Goal: Task Accomplishment & Management: Complete application form

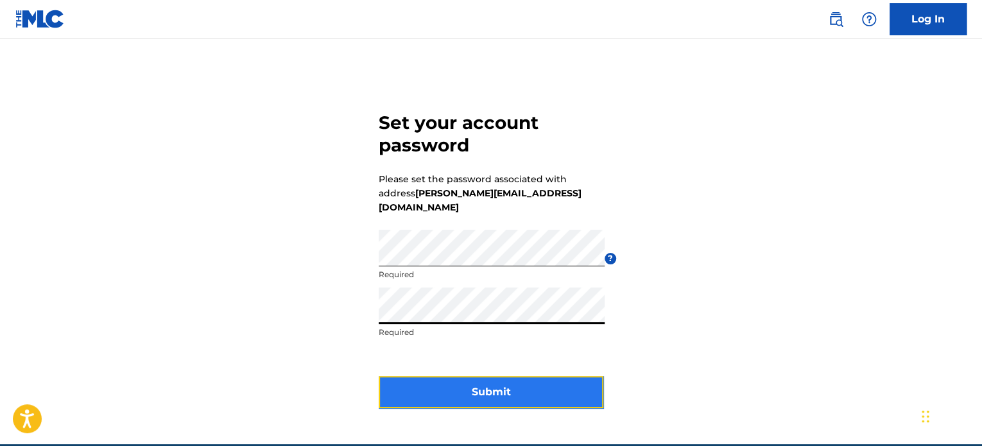
click at [510, 380] on button "Submit" at bounding box center [491, 392] width 225 height 32
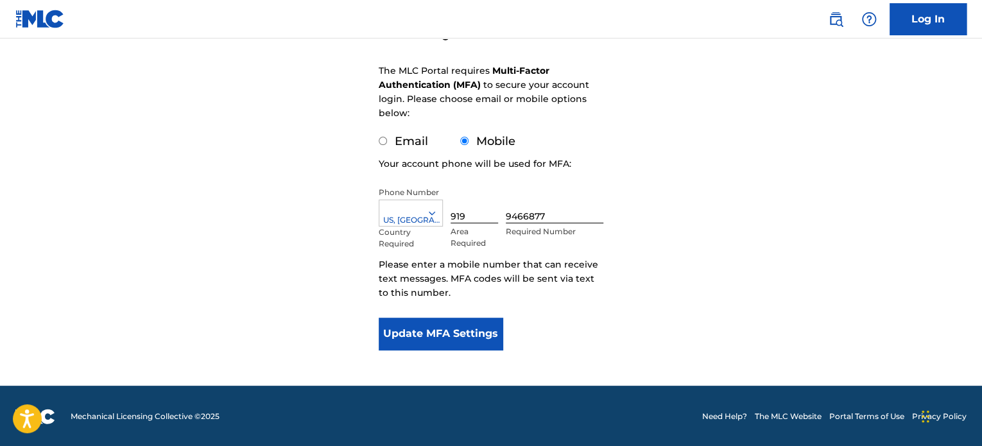
scroll to position [171, 0]
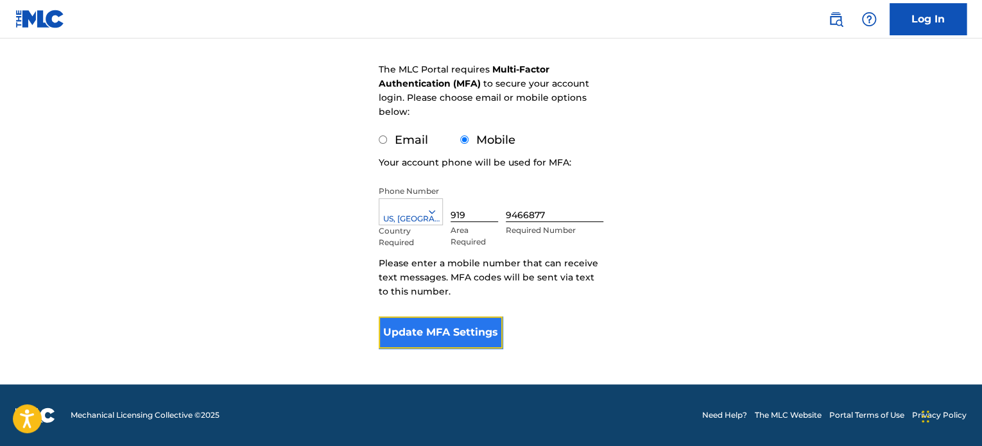
click at [439, 334] on button "Update MFA Settings" at bounding box center [441, 332] width 124 height 32
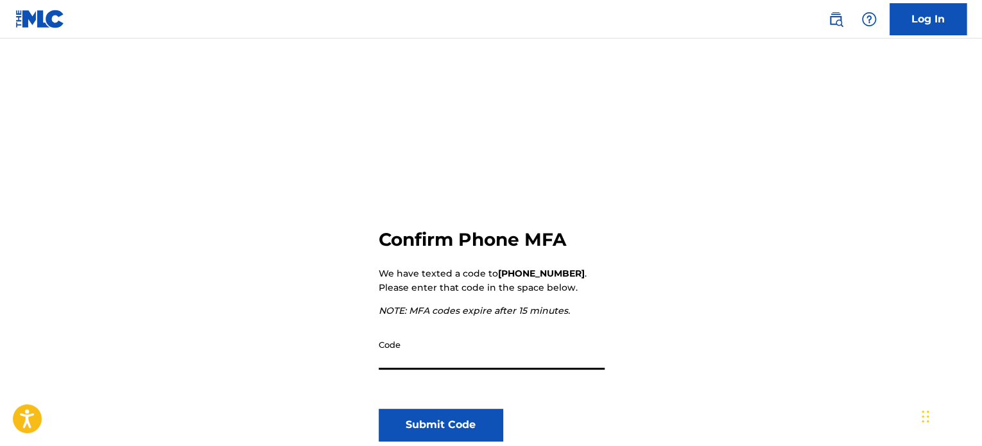
click at [495, 328] on div "Confirm Phone MFA We have texted a code to [PHONE_NUMBER] . Please enter that c…" at bounding box center [491, 332] width 225 height 330
click at [496, 350] on input "Code" at bounding box center [492, 351] width 226 height 37
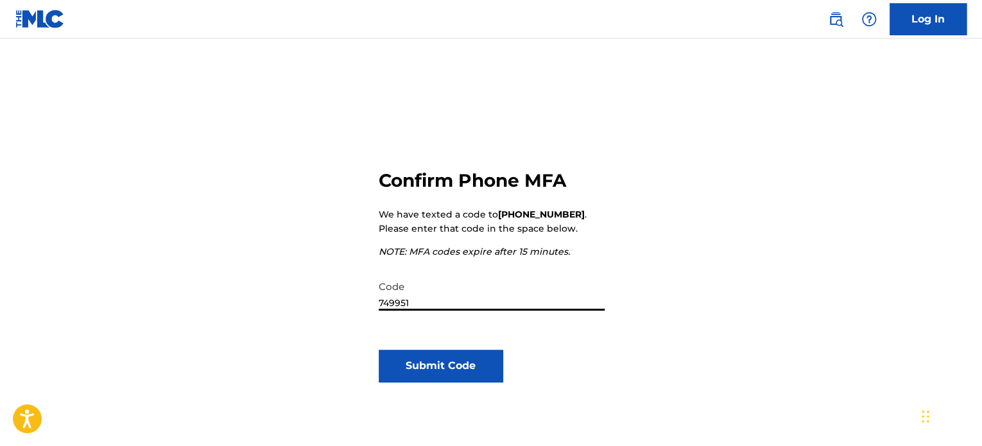
scroll to position [133, 0]
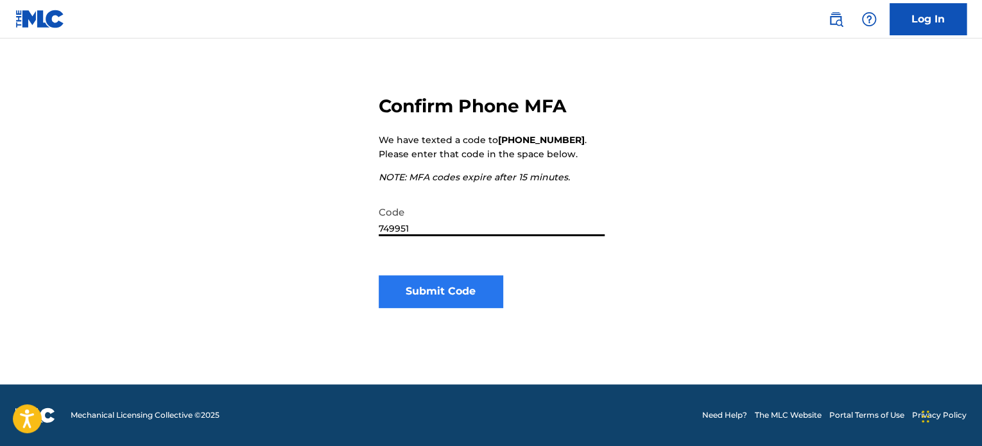
type input "749951"
click at [447, 289] on button "Submit Code" at bounding box center [441, 291] width 124 height 32
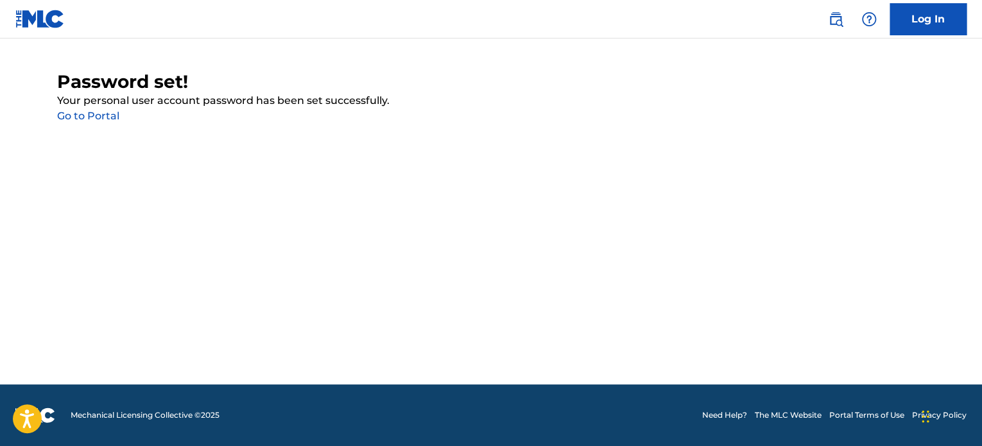
click at [90, 116] on link "Go to Portal" at bounding box center [88, 116] width 62 height 12
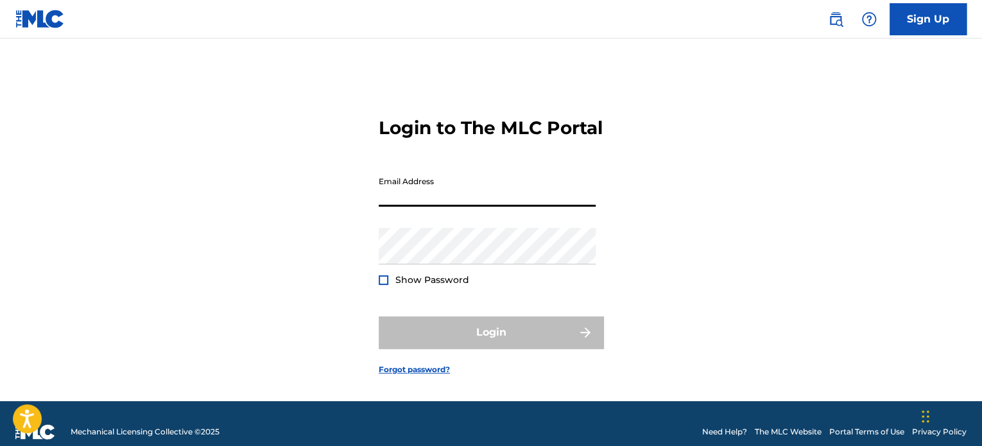
click at [520, 207] on input "Email Address" at bounding box center [487, 188] width 217 height 37
type input "[PERSON_NAME][EMAIL_ADDRESS][DOMAIN_NAME]"
drag, startPoint x: 542, startPoint y: 217, endPoint x: 212, endPoint y: 212, distance: 329.8
click at [198, 216] on div "Login to The MLC Portal Email Address [EMAIL_ADDRESS][DOMAIN_NAME] Password Sho…" at bounding box center [491, 236] width 898 height 330
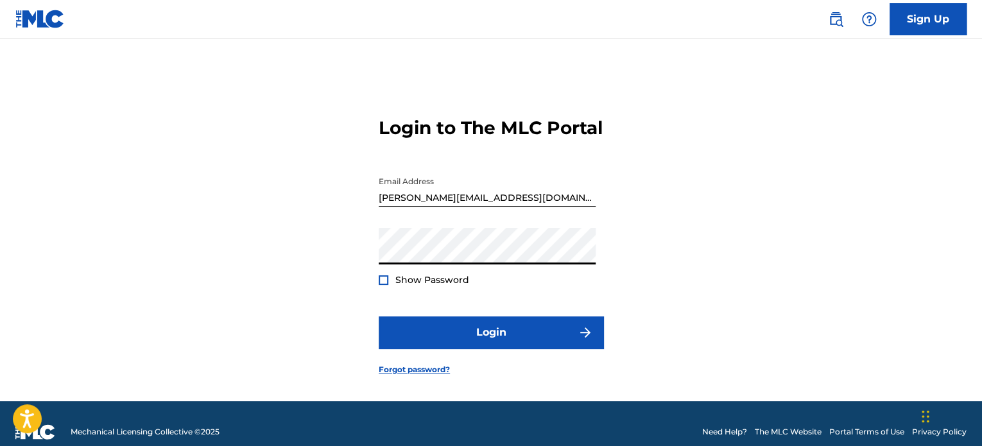
click at [379, 316] on button "Login" at bounding box center [491, 332] width 225 height 32
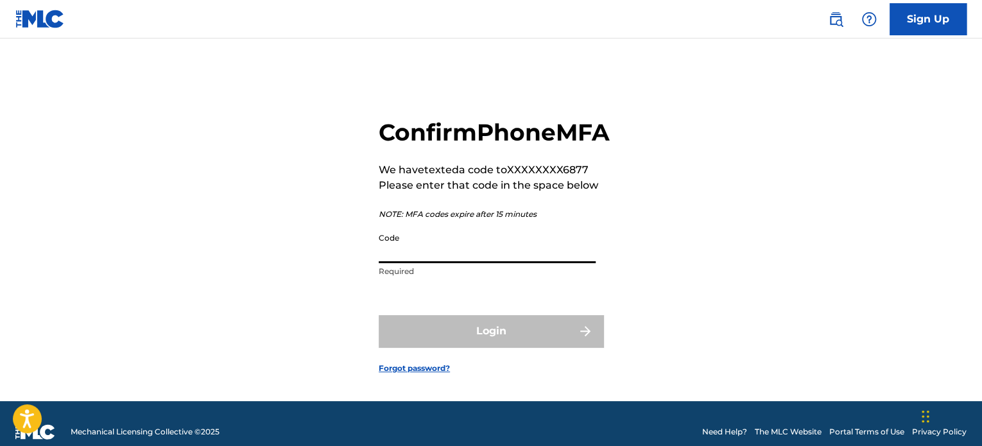
click at [438, 263] on input "Code" at bounding box center [487, 244] width 217 height 37
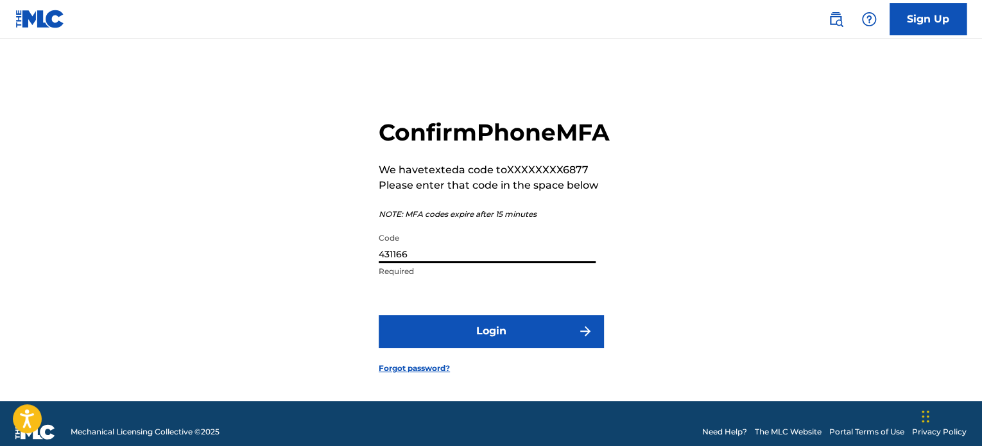
type input "431166"
click at [379, 315] on button "Login" at bounding box center [491, 331] width 225 height 32
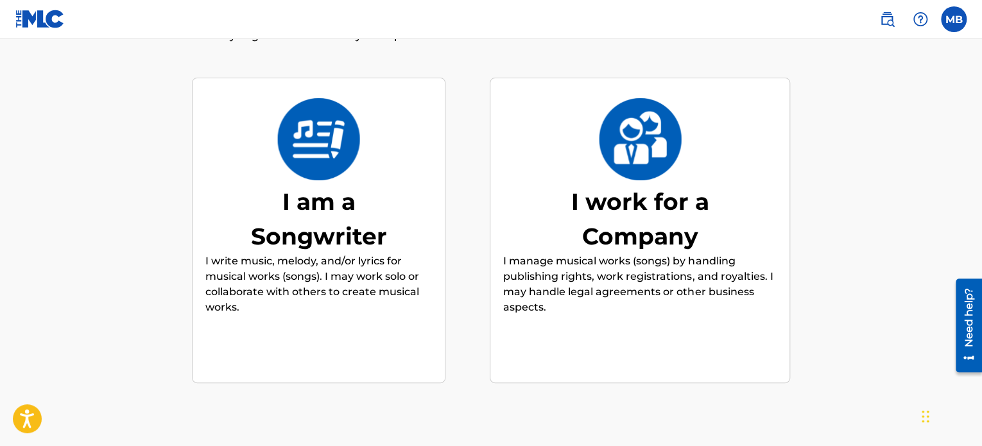
scroll to position [122, 0]
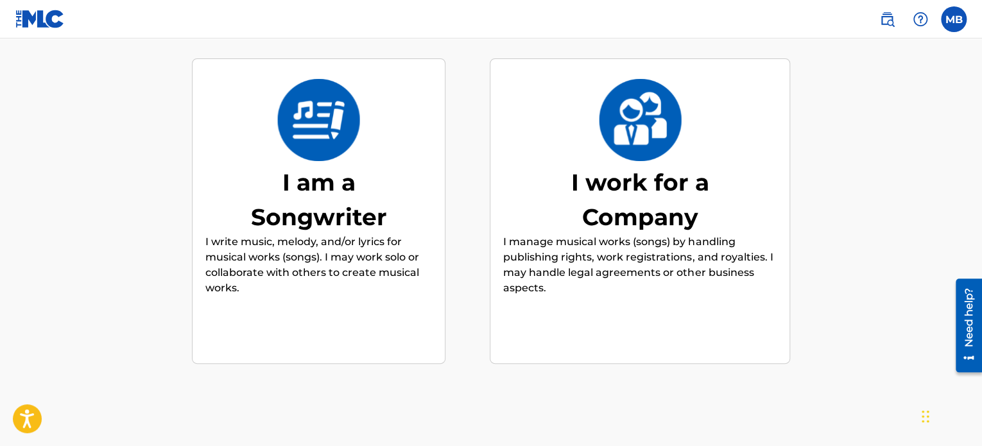
click at [318, 161] on div "I am a Songwriter I write music, melody, and/or lyrics for musical works (songs…" at bounding box center [318, 211] width 226 height 247
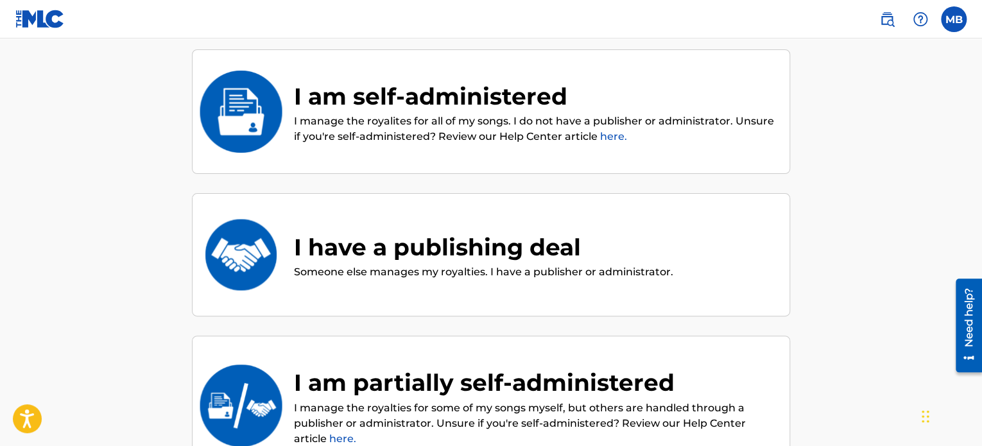
scroll to position [58, 0]
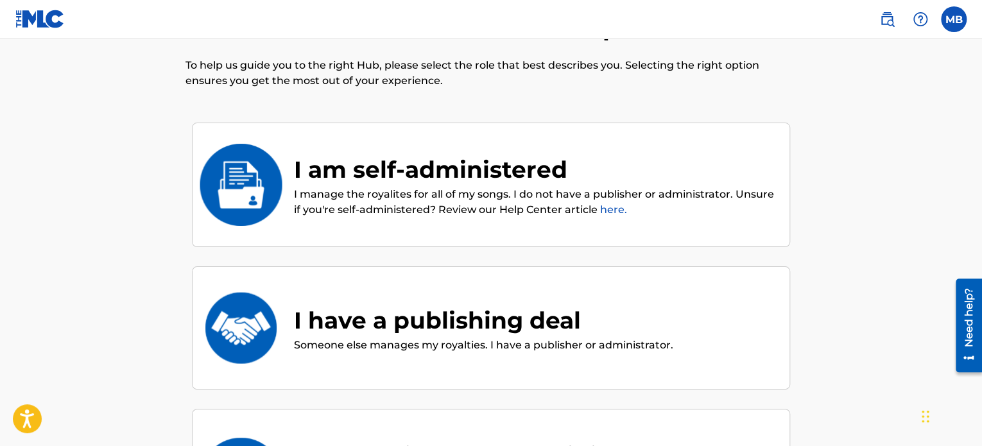
click at [385, 155] on div "I am self-administered" at bounding box center [535, 169] width 482 height 35
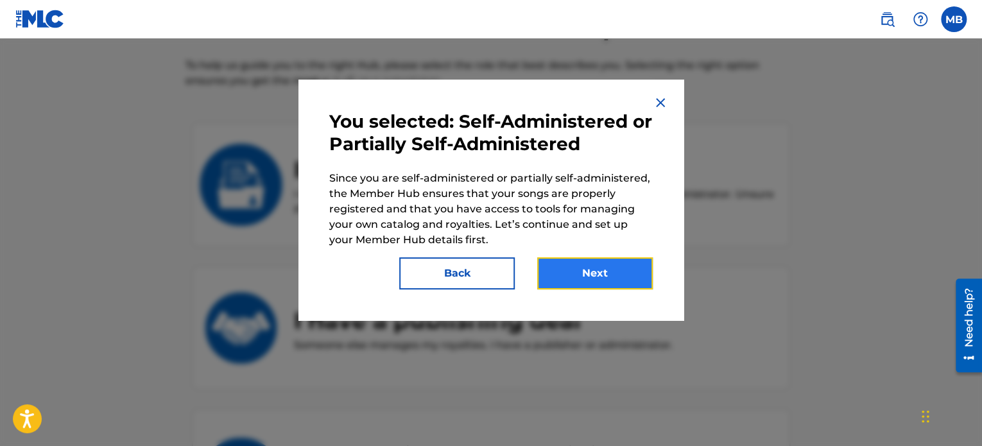
click at [588, 279] on button "Next" at bounding box center [594, 273] width 115 height 32
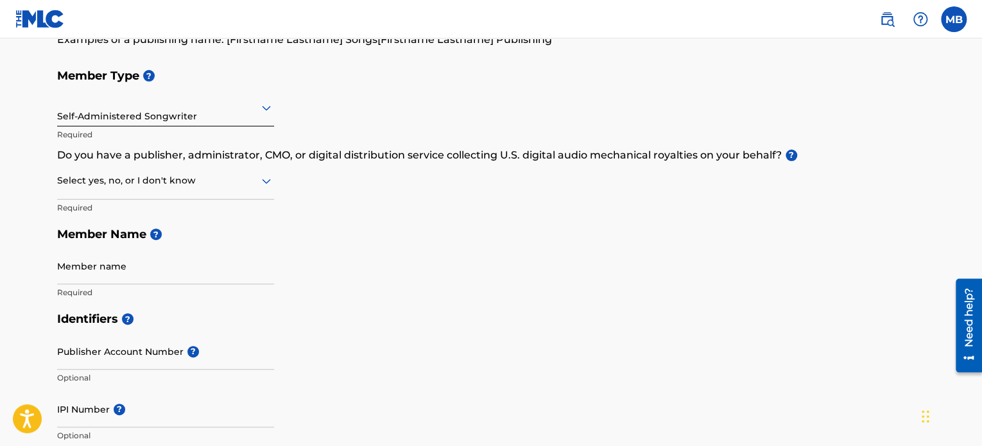
scroll to position [128, 0]
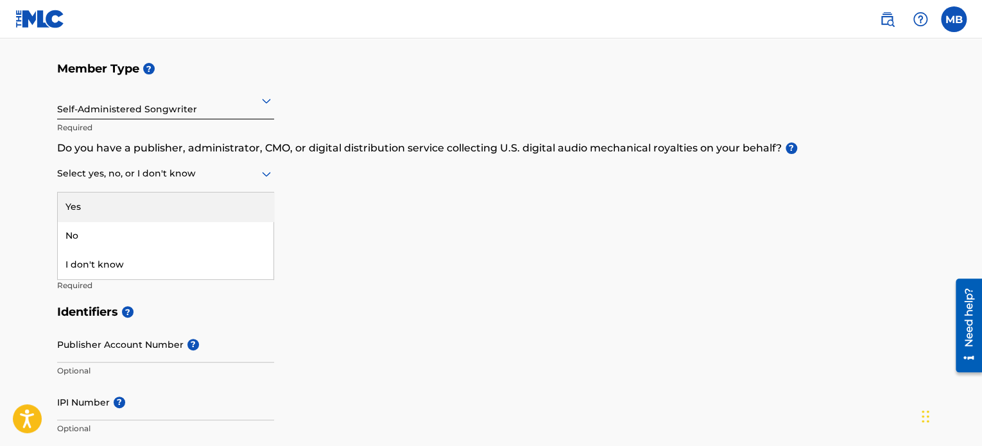
click at [262, 178] on icon at bounding box center [266, 173] width 15 height 15
click at [237, 166] on div at bounding box center [165, 174] width 217 height 16
click at [203, 210] on div "Yes" at bounding box center [166, 206] width 216 height 29
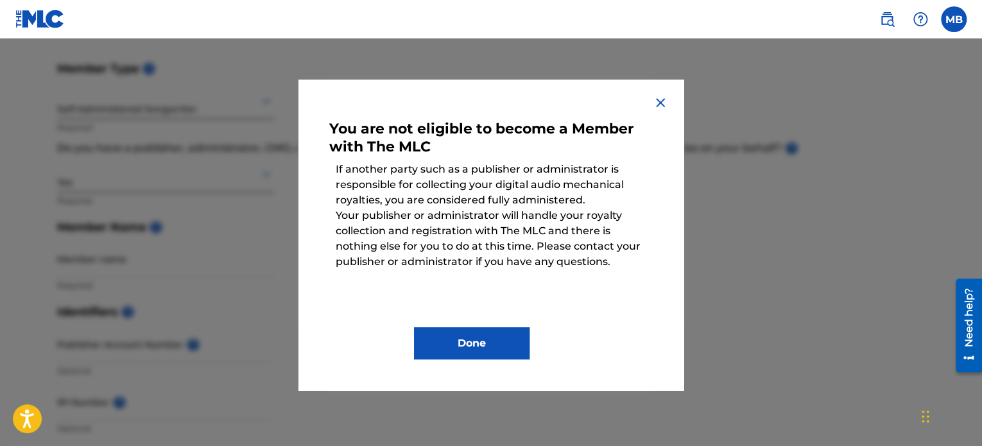
click at [659, 98] on img at bounding box center [659, 102] width 15 height 15
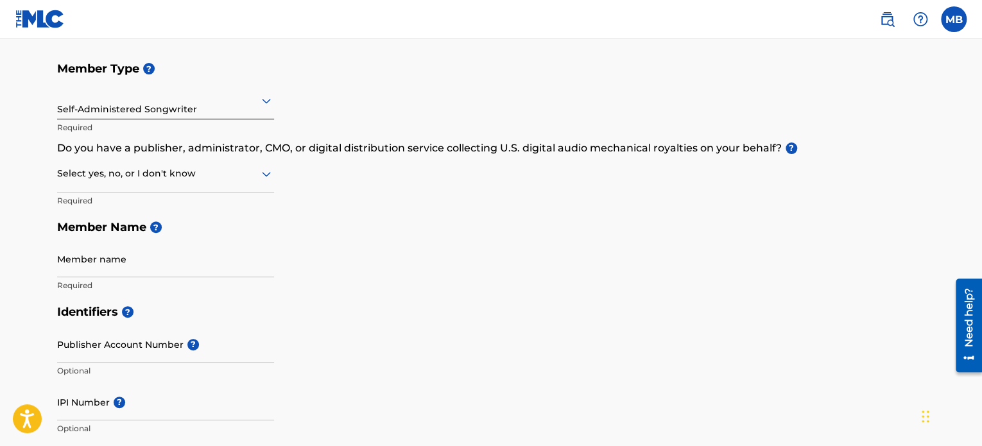
click at [180, 177] on div at bounding box center [165, 174] width 217 height 16
click at [172, 221] on div "No" at bounding box center [166, 235] width 216 height 29
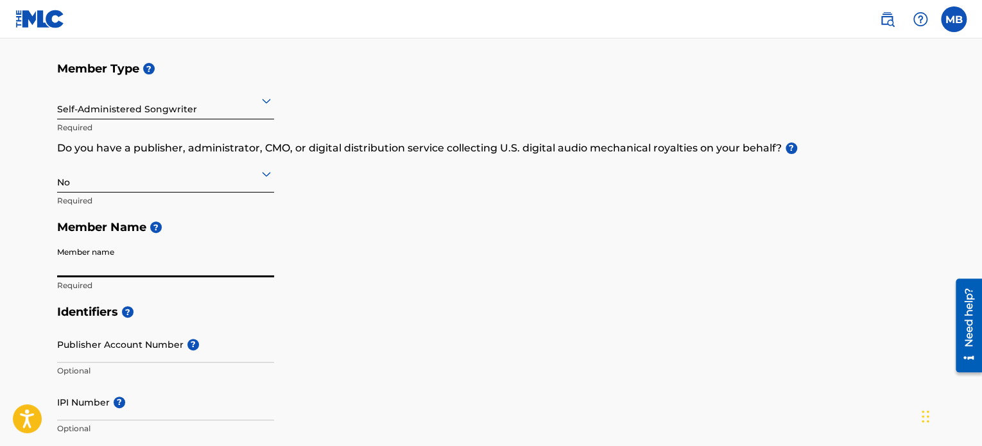
click at [158, 250] on input "Member name" at bounding box center [165, 259] width 217 height 37
click at [162, 266] on input "Member name" at bounding box center [165, 259] width 217 height 37
type input "[PERSON_NAME]"
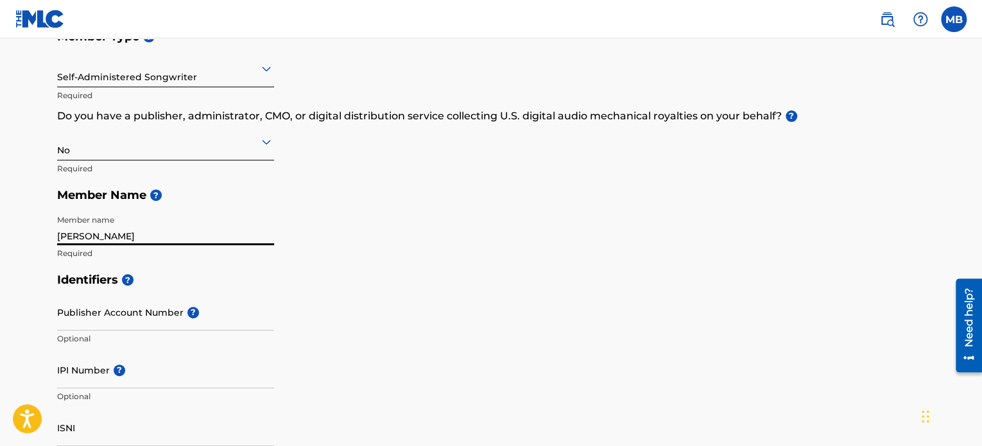
scroll to position [192, 0]
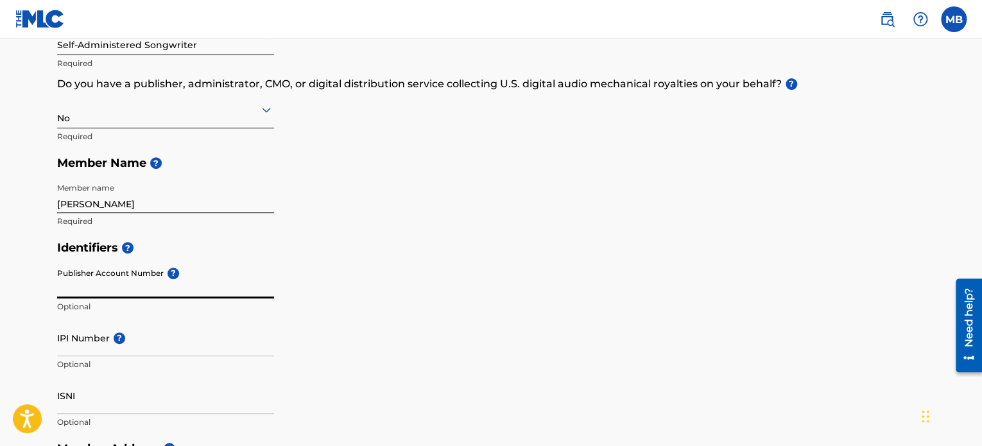
click at [172, 283] on input "Publisher Account Number ?" at bounding box center [165, 280] width 217 height 37
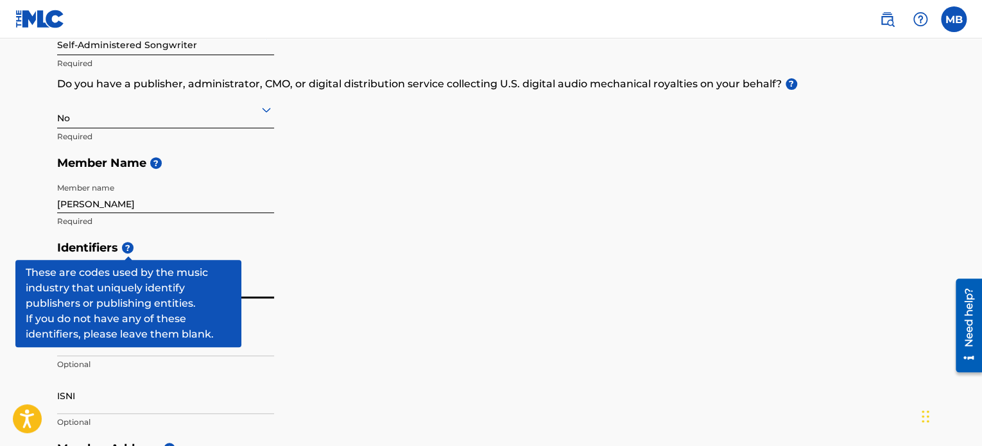
click at [127, 246] on span "?" at bounding box center [128, 248] width 12 height 12
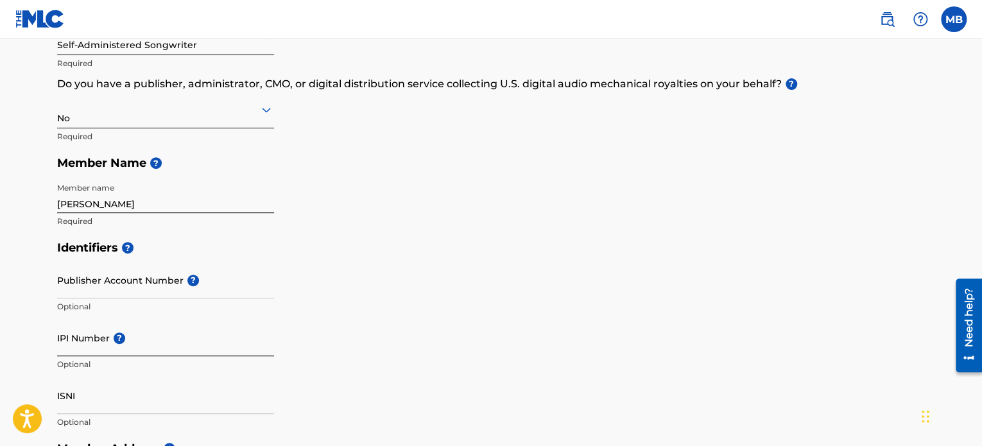
click at [88, 346] on input "IPI Number ?" at bounding box center [165, 337] width 217 height 37
paste input "[PERSON_NAME][EMAIL_ADDRESS][DOMAIN_NAME]"
type input "[PERSON_NAME][EMAIL_ADDRESS][DOMAIN_NAME]"
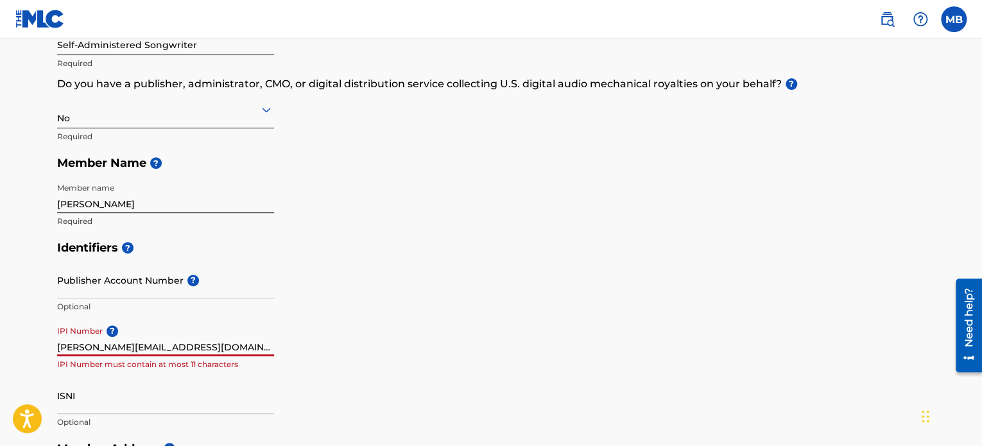
drag, startPoint x: 155, startPoint y: 349, endPoint x: 0, endPoint y: 350, distance: 154.6
click at [0, 350] on main "Create a Member If you are a self-administered songwriter without a publisher t…" at bounding box center [491, 422] width 982 height 1152
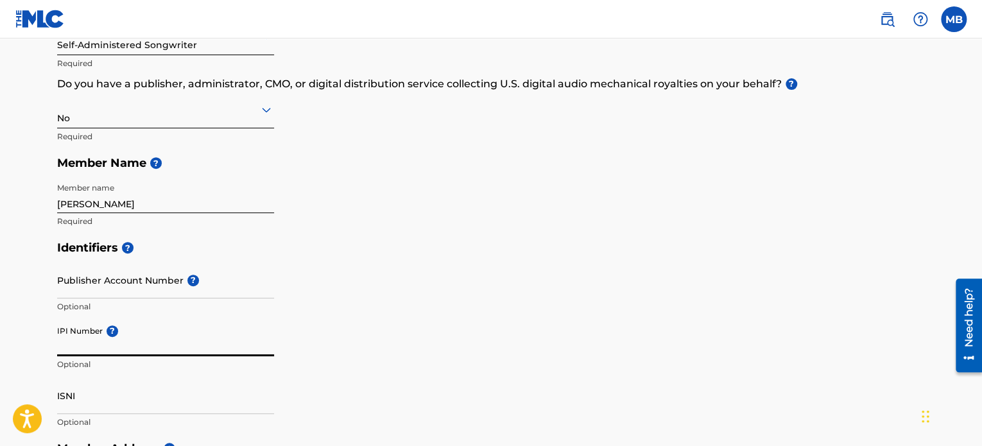
click at [90, 346] on input "IPI Number ?" at bounding box center [165, 337] width 217 height 37
paste input "#1313739952"
click at [62, 350] on input "#1313739952" at bounding box center [165, 337] width 217 height 37
type input "1313739952"
click at [185, 314] on div "Publisher Account Number ? Optional" at bounding box center [165, 291] width 217 height 58
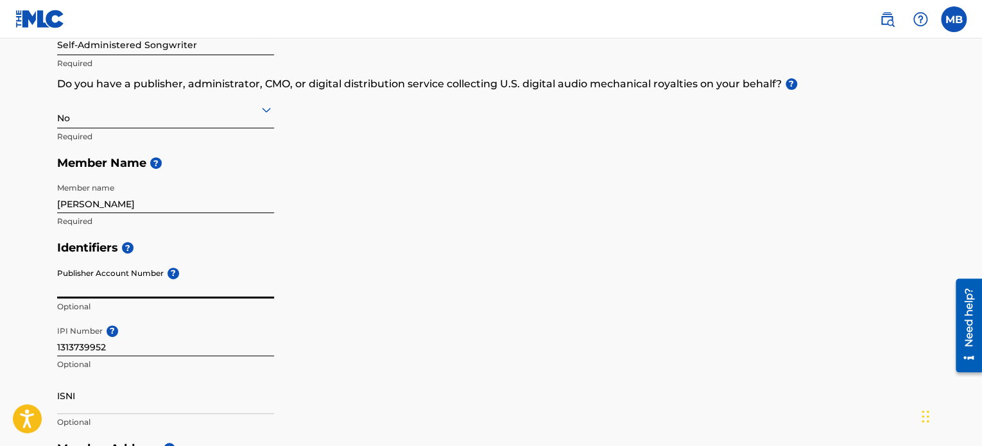
click at [151, 282] on input "Publisher Account Number ?" at bounding box center [165, 280] width 217 height 37
click at [85, 284] on input "Publisher Account Number ?" at bounding box center [165, 280] width 217 height 37
paste input "7989755"
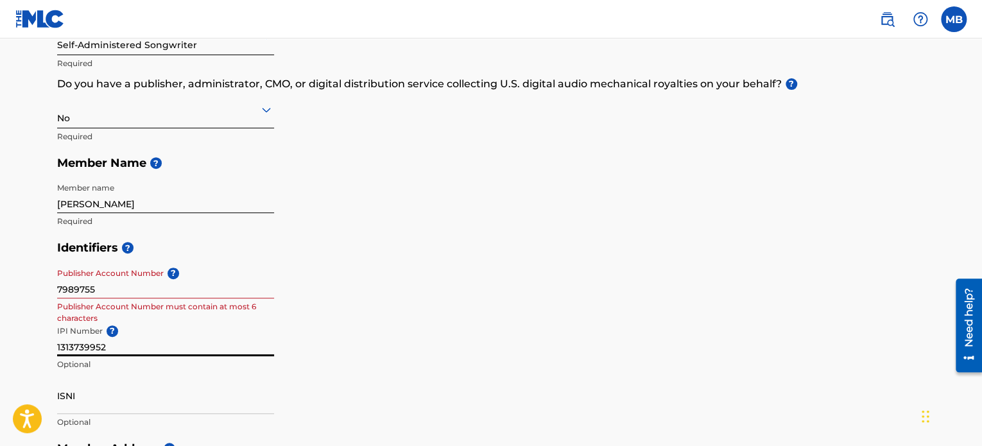
click at [257, 338] on input "1313739952" at bounding box center [165, 337] width 217 height 37
click at [129, 291] on input "7989755" at bounding box center [165, 280] width 217 height 37
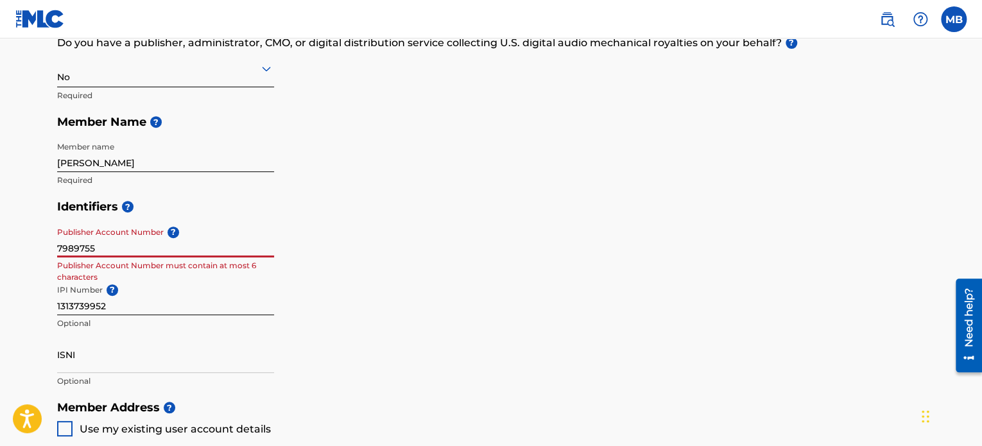
scroll to position [257, 0]
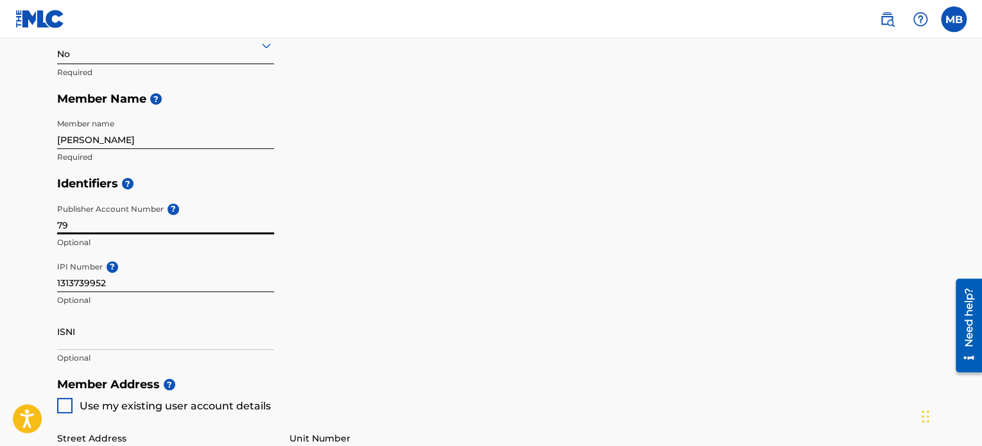
type input "7"
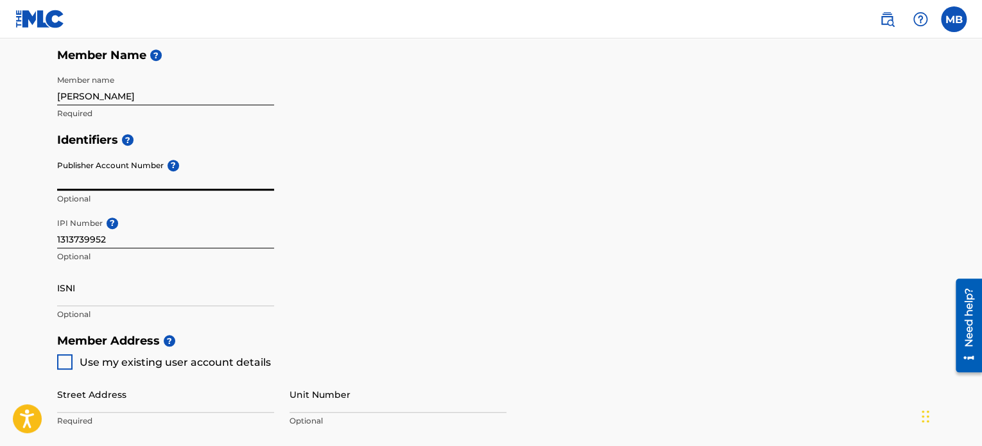
scroll to position [385, 0]
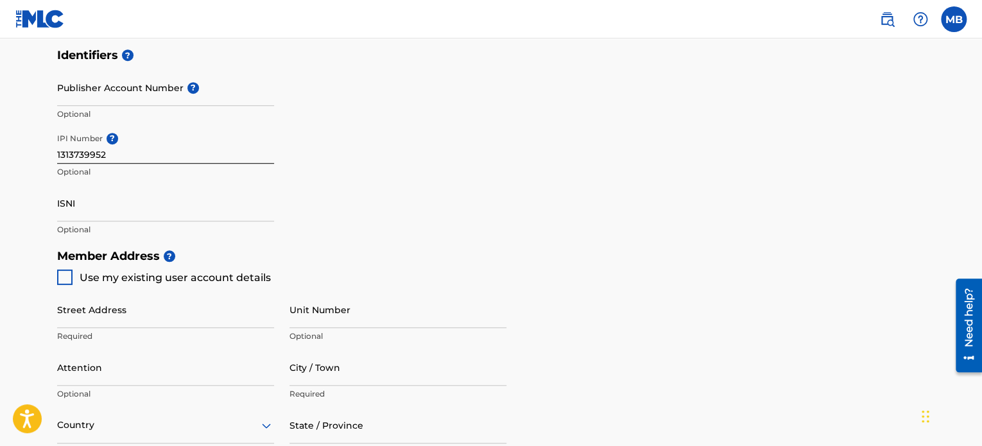
click at [62, 280] on div at bounding box center [64, 276] width 15 height 15
type input "[STREET_ADDRESS]"
type input "[GEOGRAPHIC_DATA]"
type input "27601"
type input "919"
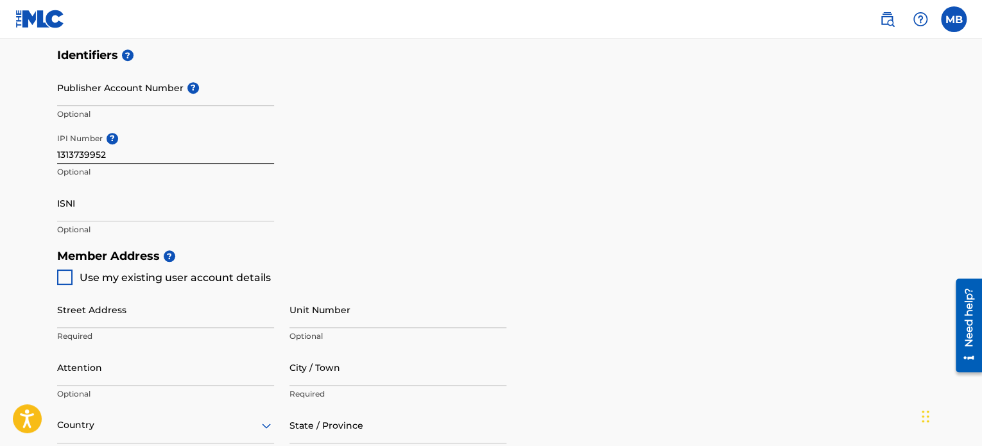
type input "9466877"
type input "[PERSON_NAME][EMAIL_ADDRESS][DOMAIN_NAME]"
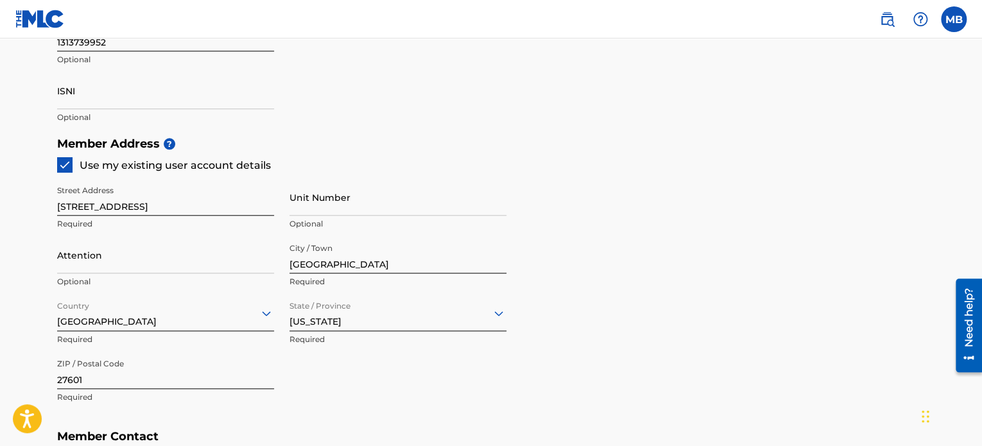
scroll to position [513, 0]
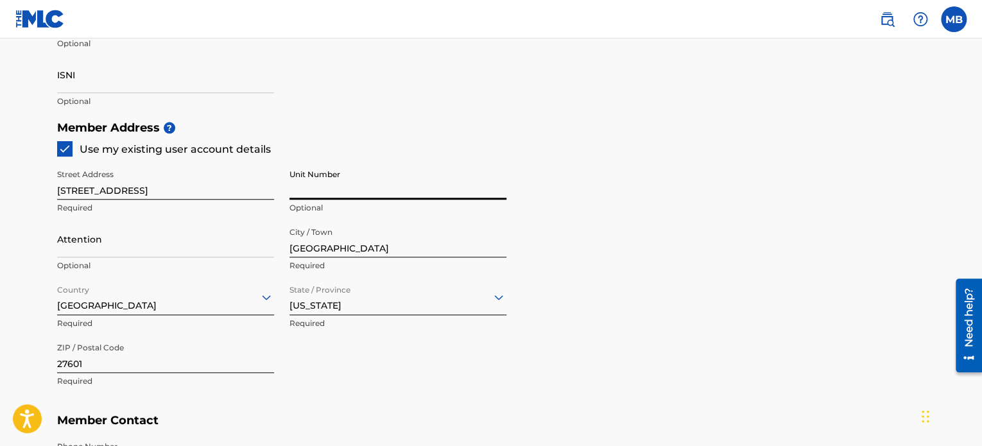
click at [302, 189] on input "Unit Number" at bounding box center [397, 181] width 217 height 37
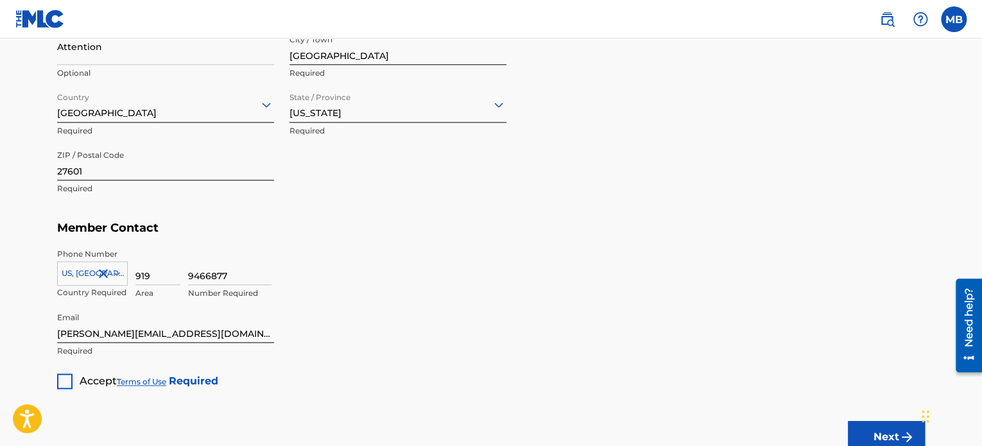
scroll to position [770, 0]
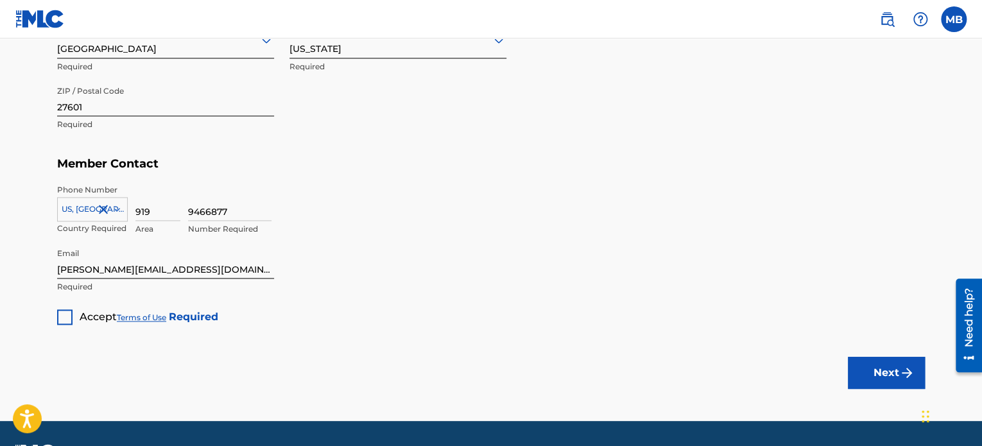
type input "101"
click at [60, 312] on div at bounding box center [64, 316] width 15 height 15
click at [889, 371] on button "Next" at bounding box center [885, 373] width 77 height 32
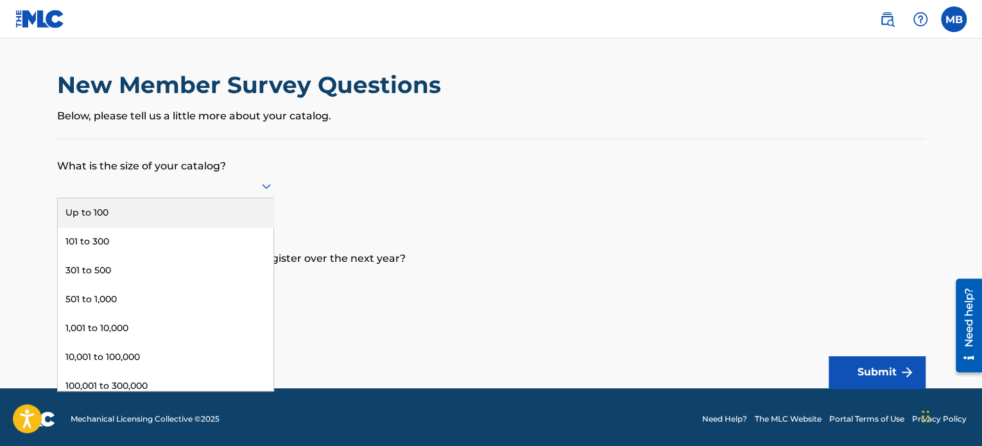
click at [261, 183] on icon at bounding box center [266, 185] width 15 height 15
click at [223, 203] on div "Up to 100" at bounding box center [166, 212] width 216 height 29
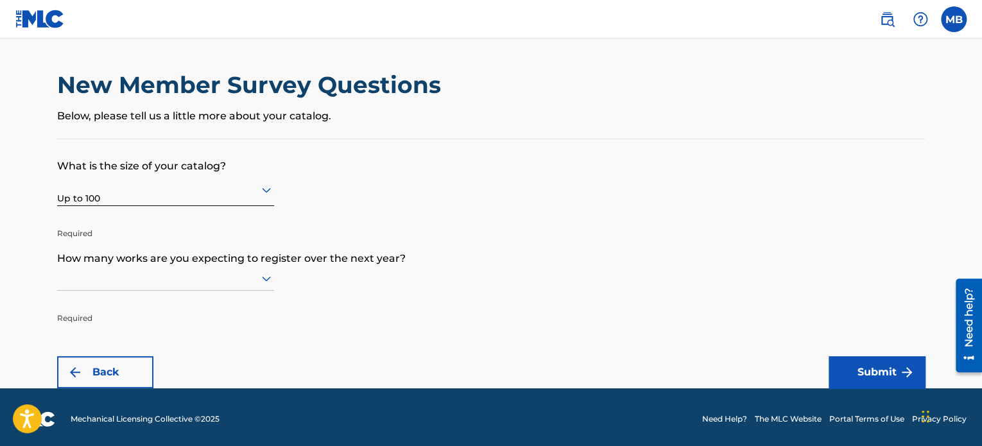
click at [264, 279] on icon at bounding box center [266, 278] width 15 height 15
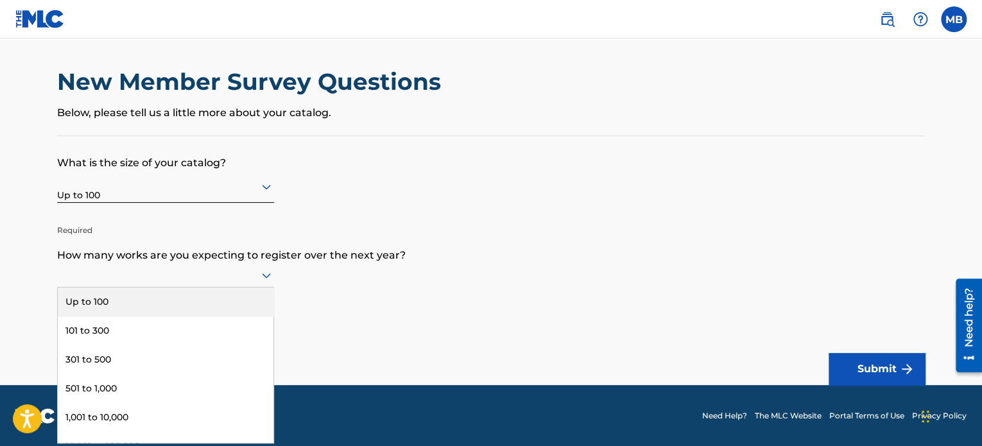
click at [234, 289] on div "Up to 100" at bounding box center [166, 301] width 216 height 29
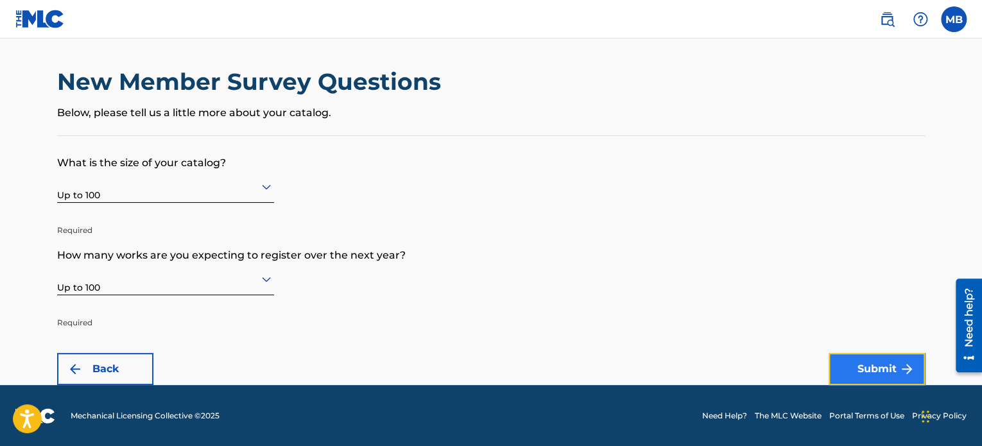
click at [895, 367] on button "Submit" at bounding box center [876, 369] width 96 height 32
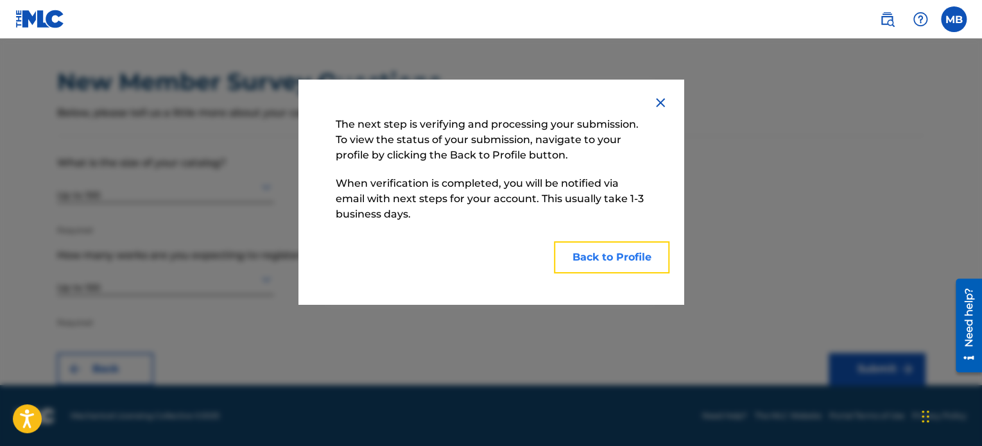
click at [623, 262] on button "Back to Profile" at bounding box center [611, 257] width 115 height 32
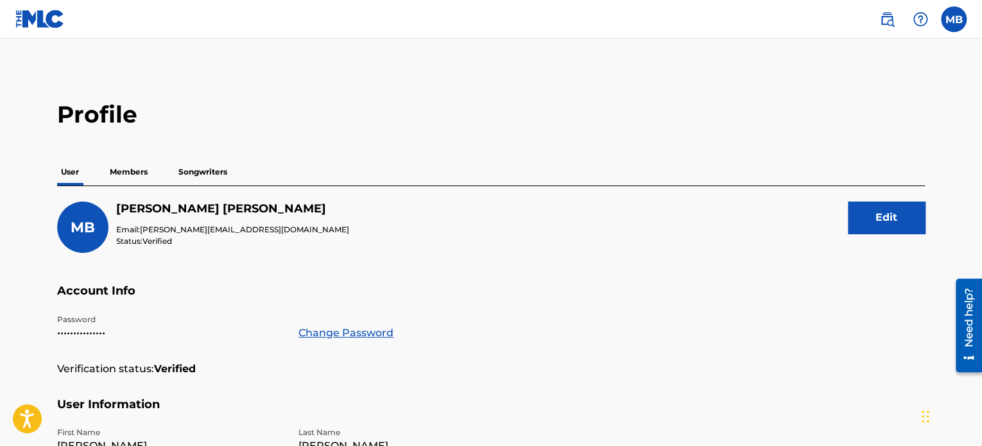
click at [121, 165] on p "Members" at bounding box center [129, 171] width 46 height 27
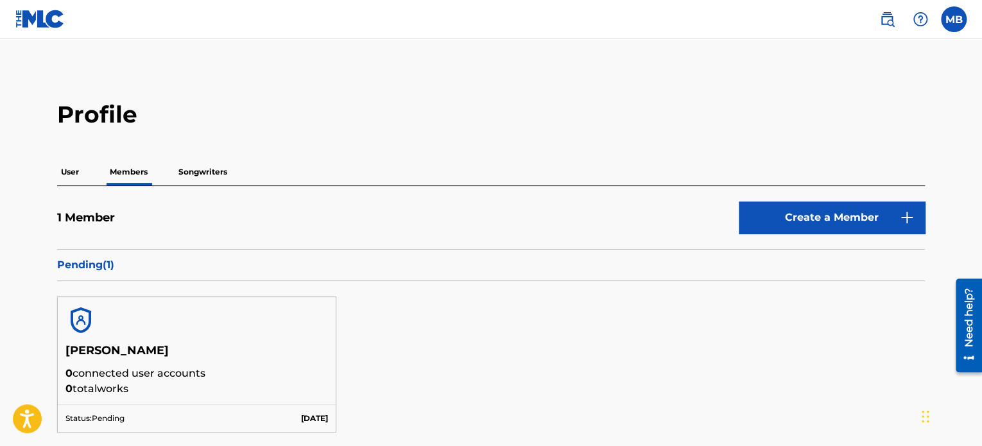
click at [188, 175] on p "Songwriters" at bounding box center [202, 171] width 56 height 27
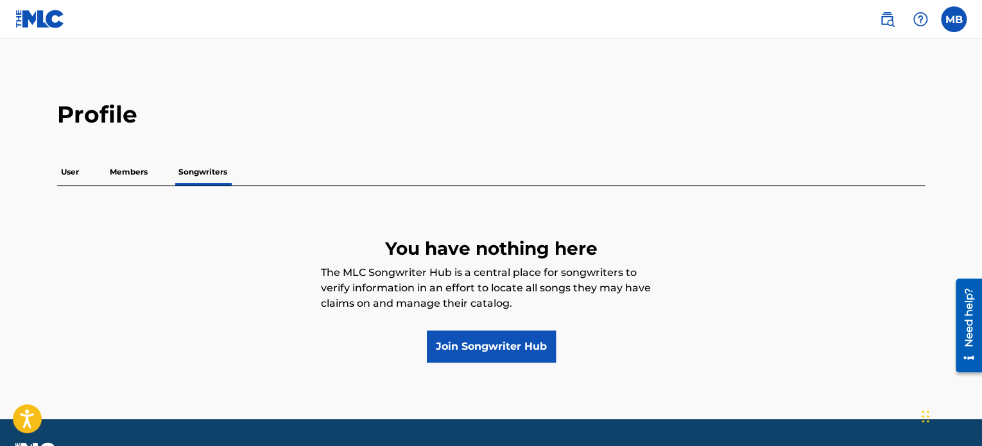
click at [159, 175] on div "User Members Songwriters" at bounding box center [490, 171] width 867 height 27
click at [133, 171] on p "Members" at bounding box center [129, 171] width 46 height 27
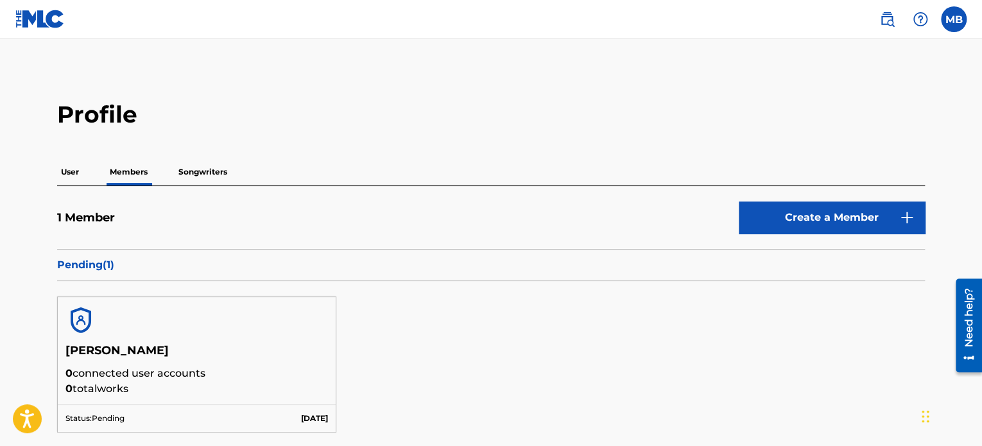
click at [73, 171] on p "User" at bounding box center [70, 171] width 26 height 27
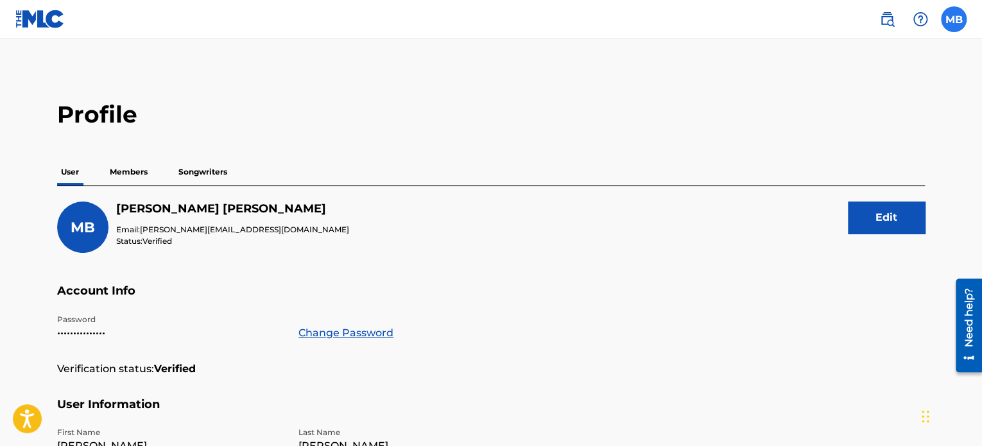
click at [952, 22] on label at bounding box center [953, 19] width 26 height 26
click at [953, 19] on input "MB [PERSON_NAME] [PERSON_NAME][EMAIL_ADDRESS][DOMAIN_NAME] Notification Prefere…" at bounding box center [953, 19] width 0 height 0
click at [716, 56] on main "Profile User Members Songwriters MB [PERSON_NAME] Email: [PERSON_NAME][EMAIL_AD…" at bounding box center [491, 427] width 982 height 779
click at [129, 168] on p "Members" at bounding box center [129, 171] width 46 height 27
